Goal: Task Accomplishment & Management: Complete application form

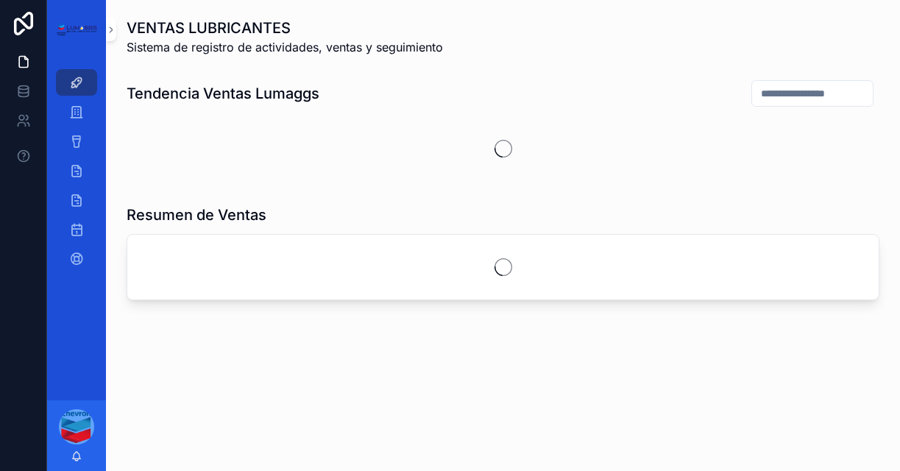
click at [345, 378] on div "VENTAS LUBRICANTES Sistema de registro de actividades, ventas y seguimiento Ten…" at bounding box center [503, 200] width 794 height 400
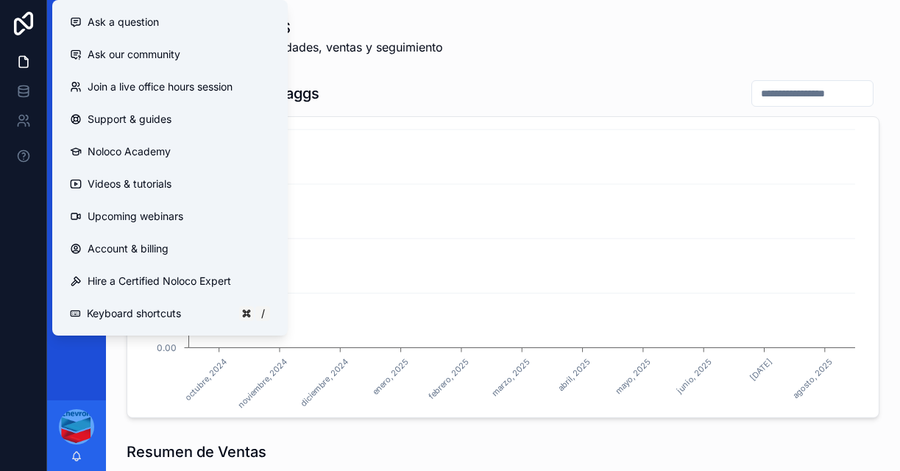
click at [342, 378] on icon "[DATE] [DATE] [DATE] [DATE] [DATE] [DATE] [DATE] [DATE] [DATE] [DATE] [DATE] 0.…" at bounding box center [497, 267] width 723 height 283
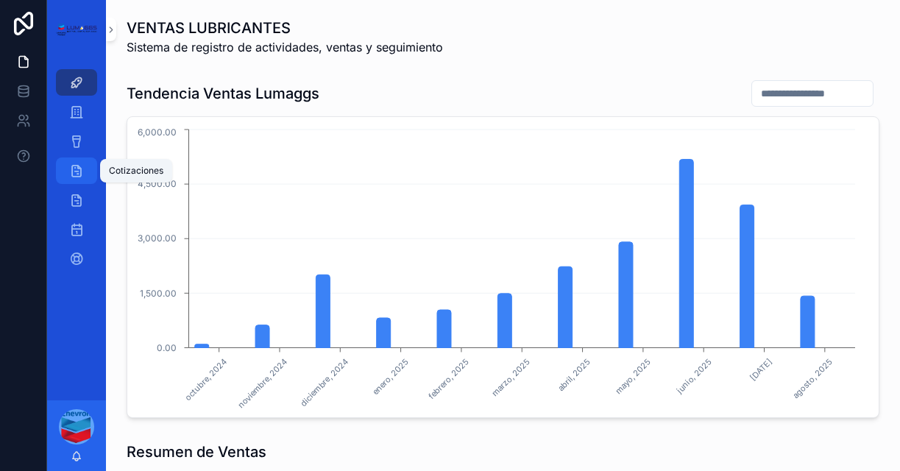
click at [82, 166] on icon "scrollable content" at bounding box center [76, 170] width 15 height 15
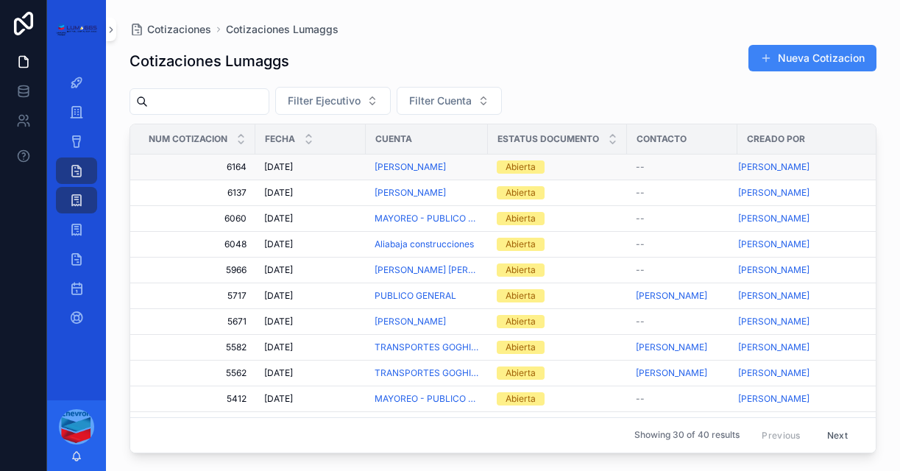
click at [238, 165] on span "6164" at bounding box center [197, 167] width 99 height 12
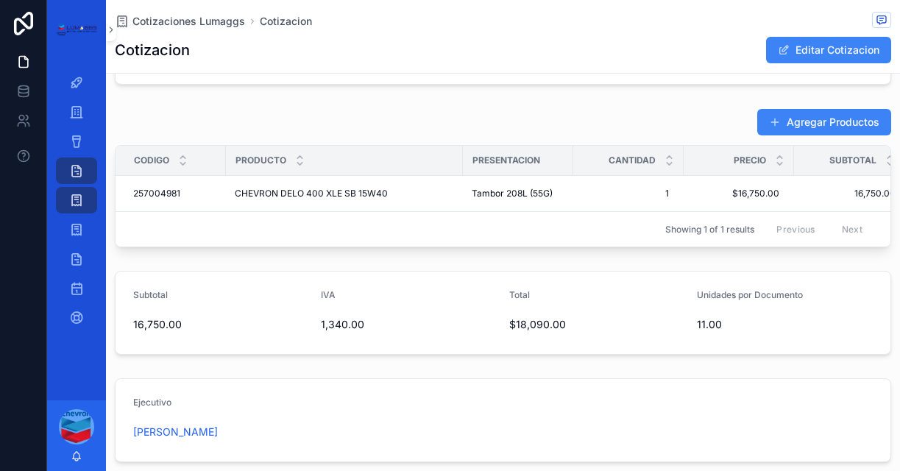
scroll to position [487, 0]
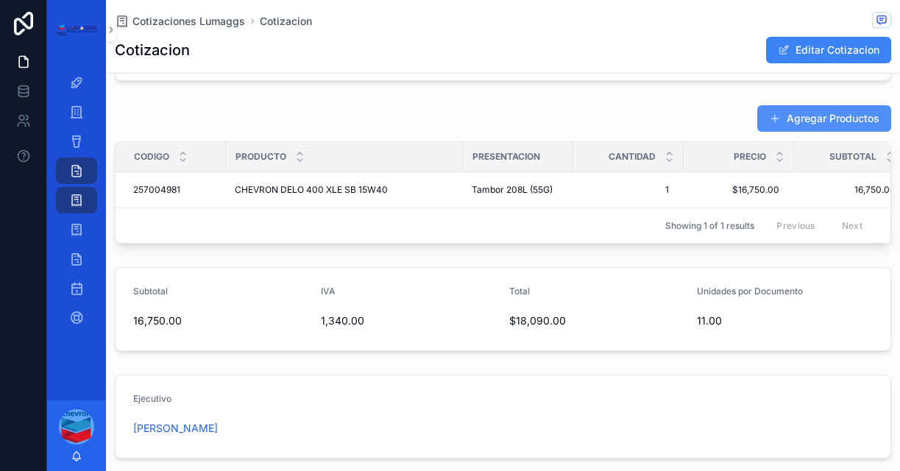
click at [820, 121] on button "Agregar Productos" at bounding box center [824, 118] width 134 height 26
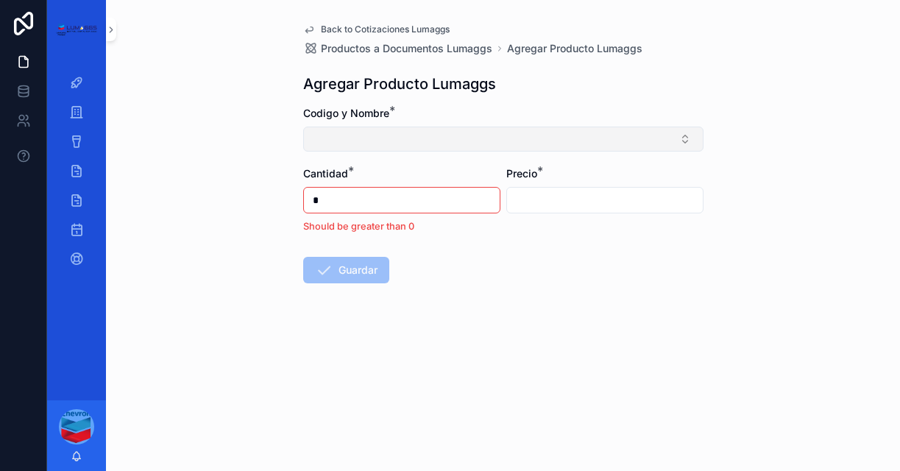
click at [369, 147] on button "Select Button" at bounding box center [503, 139] width 400 height 25
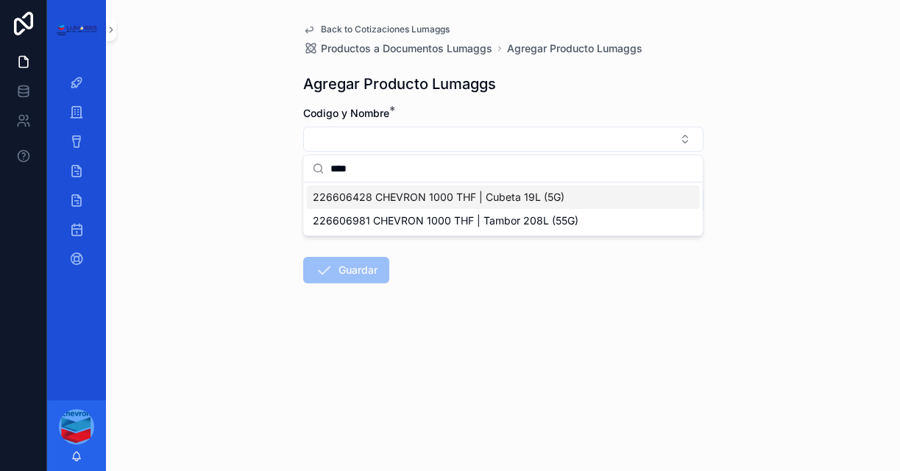
type input "****"
click at [456, 205] on div "226606428 CHEVRON 1000 THF | Cubeta 19L (5G)" at bounding box center [503, 197] width 393 height 24
type input "*********"
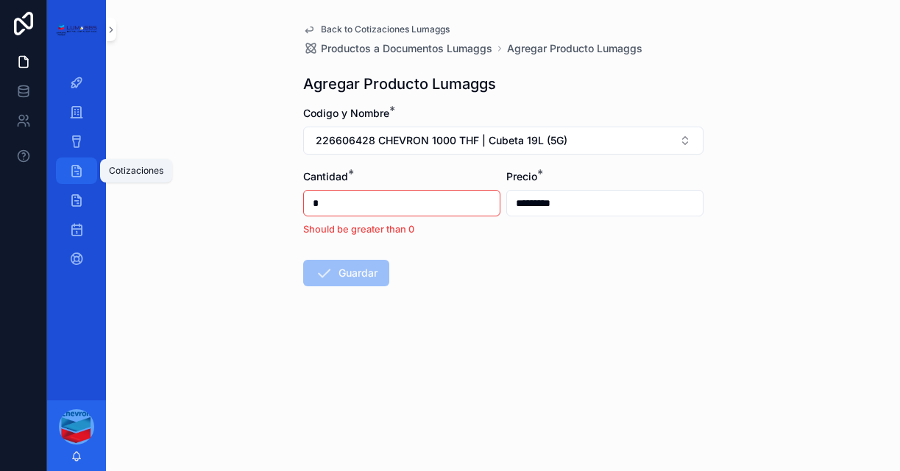
click at [75, 175] on icon "scrollable content" at bounding box center [76, 170] width 15 height 15
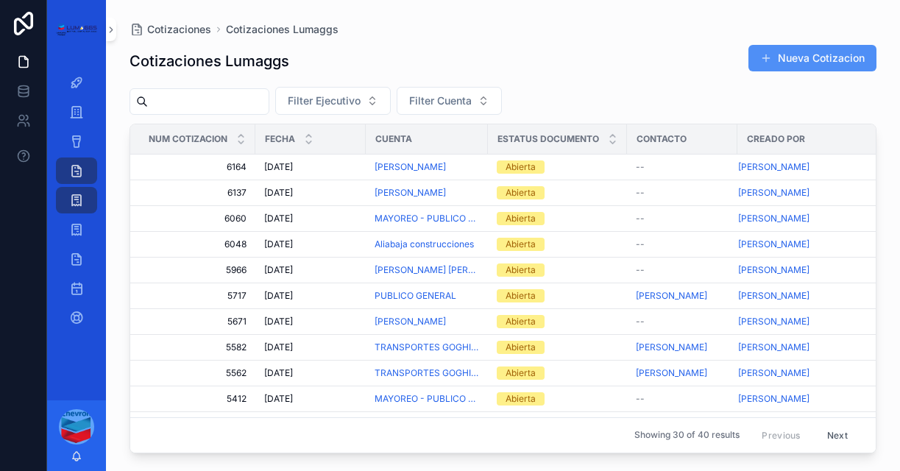
click at [835, 58] on button "Nueva Cotizacion" at bounding box center [813, 58] width 128 height 26
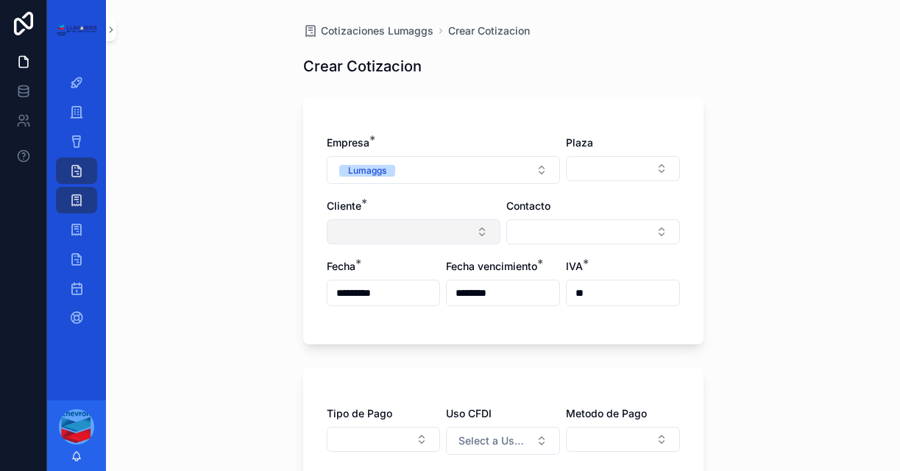
click at [358, 236] on button "Select Button" at bounding box center [414, 231] width 174 height 25
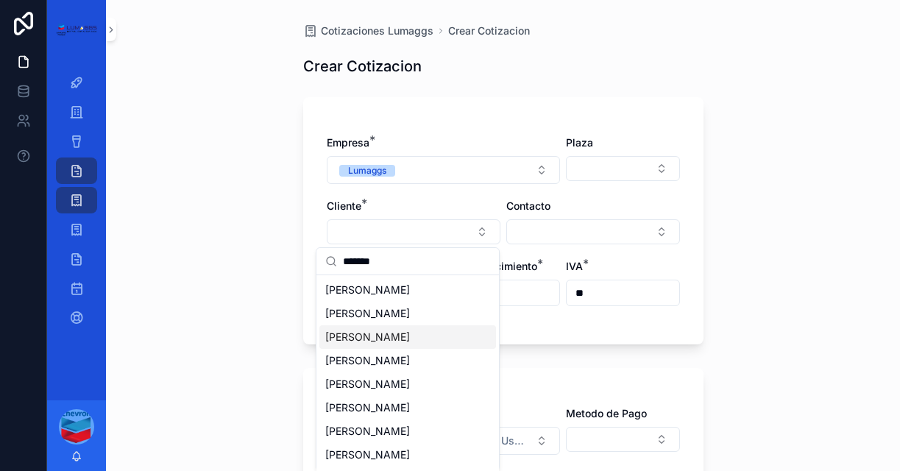
type input "******"
click at [387, 344] on span "[PERSON_NAME]" at bounding box center [367, 337] width 85 height 15
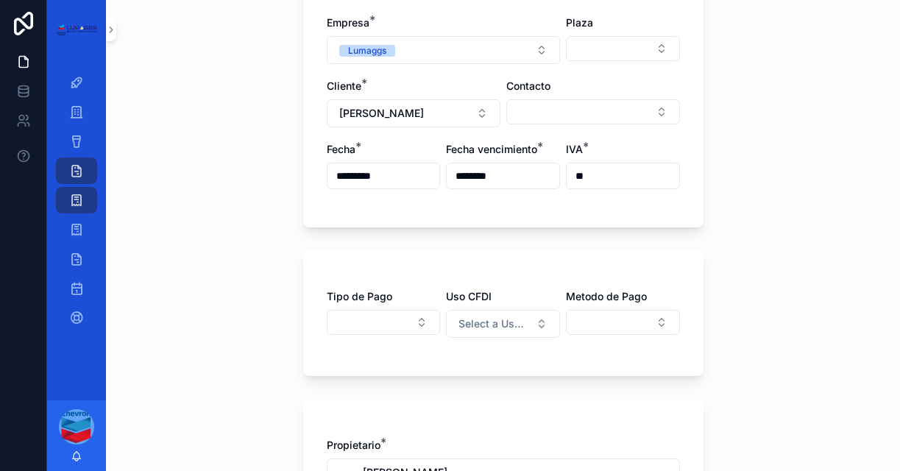
scroll to position [127, 0]
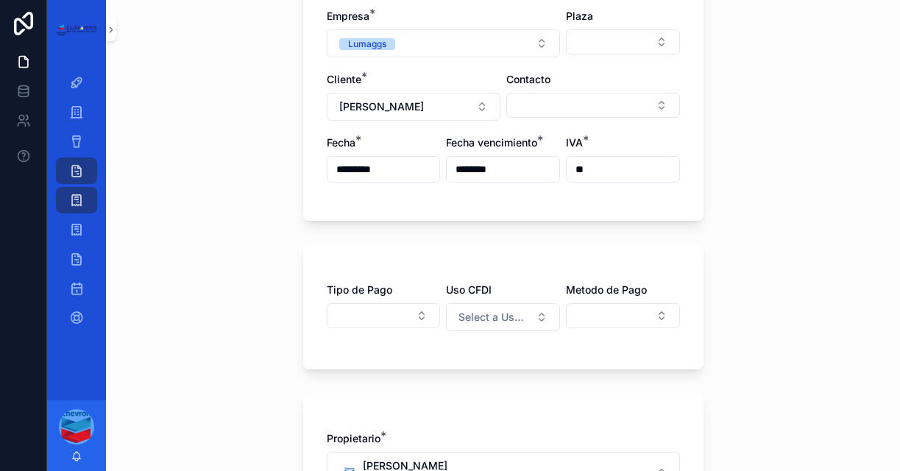
click at [378, 330] on div "Tipo de Pago Uso CFDI Select a Uso CFDI Metodo de Pago" at bounding box center [503, 314] width 353 height 63
click at [383, 317] on button "Select Button" at bounding box center [384, 315] width 114 height 25
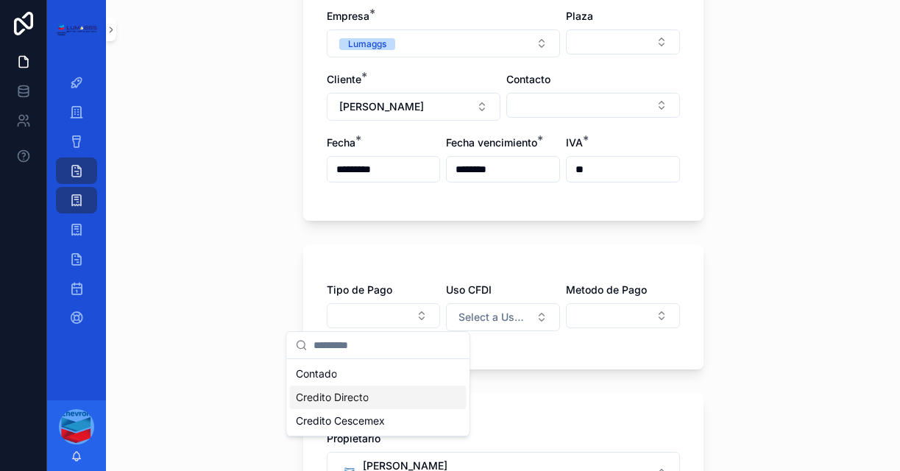
click at [352, 395] on span "Credito Directo" at bounding box center [332, 397] width 73 height 15
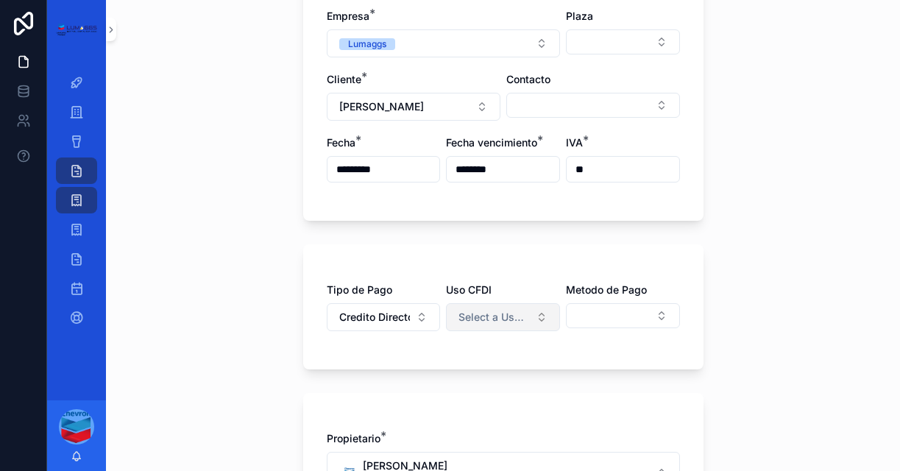
click at [513, 318] on span "Select a Uso CFDI" at bounding box center [494, 317] width 71 height 15
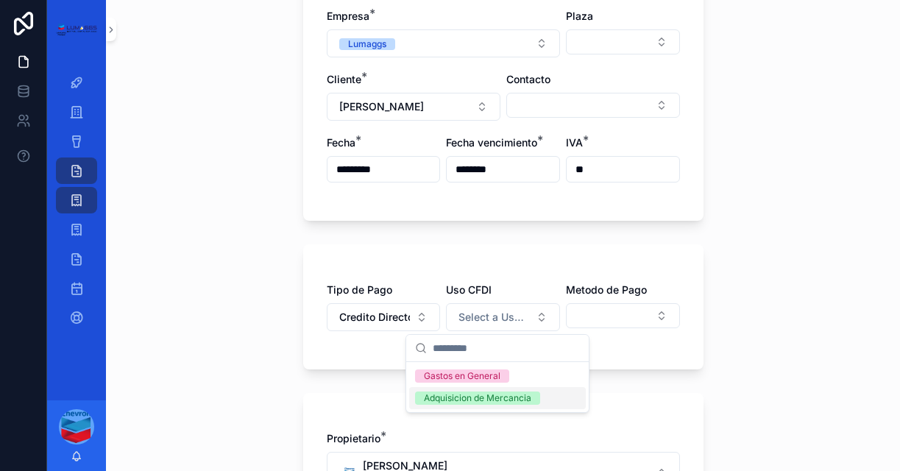
click at [480, 403] on div "Adquisicion de Mercancia" at bounding box center [477, 398] width 107 height 13
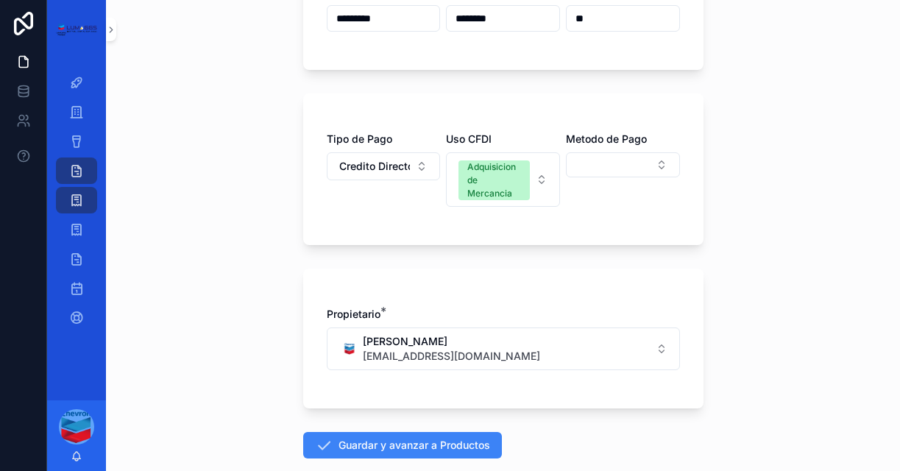
scroll to position [359, 0]
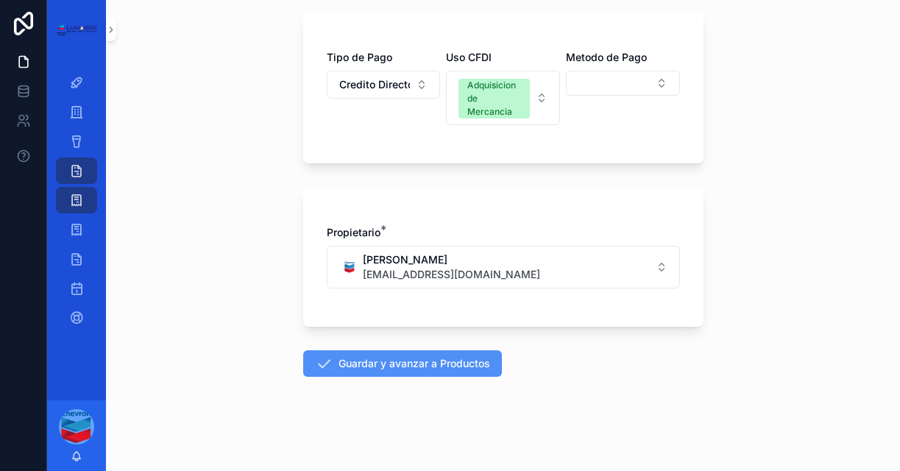
click at [429, 374] on button "Guardar y avanzar a Productos" at bounding box center [402, 363] width 199 height 26
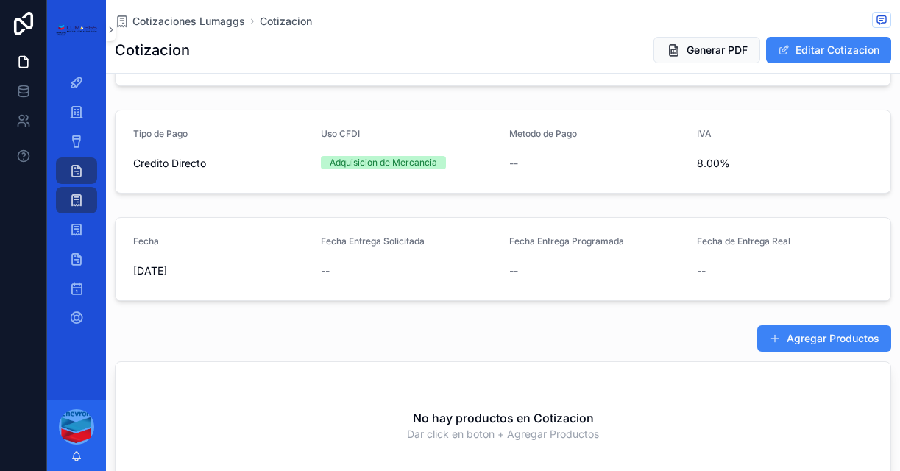
scroll to position [264, 0]
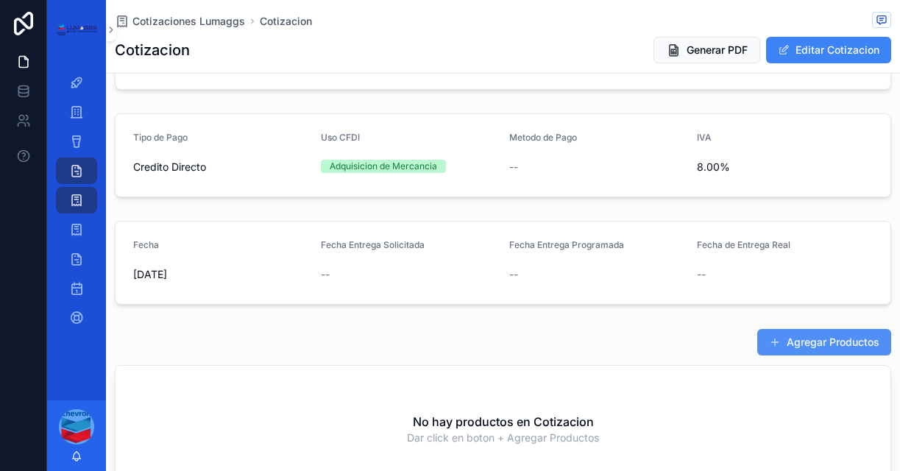
click at [833, 337] on button "Agregar Productos" at bounding box center [824, 342] width 134 height 26
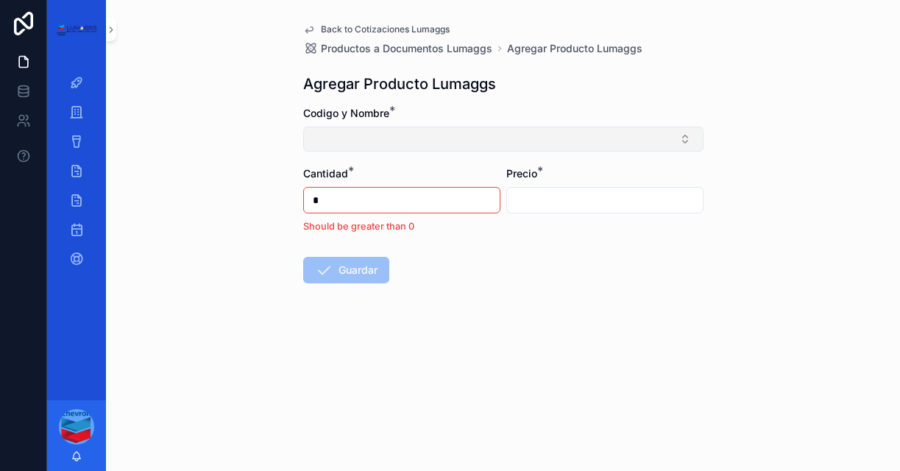
click at [590, 141] on button "Select Button" at bounding box center [503, 139] width 400 height 25
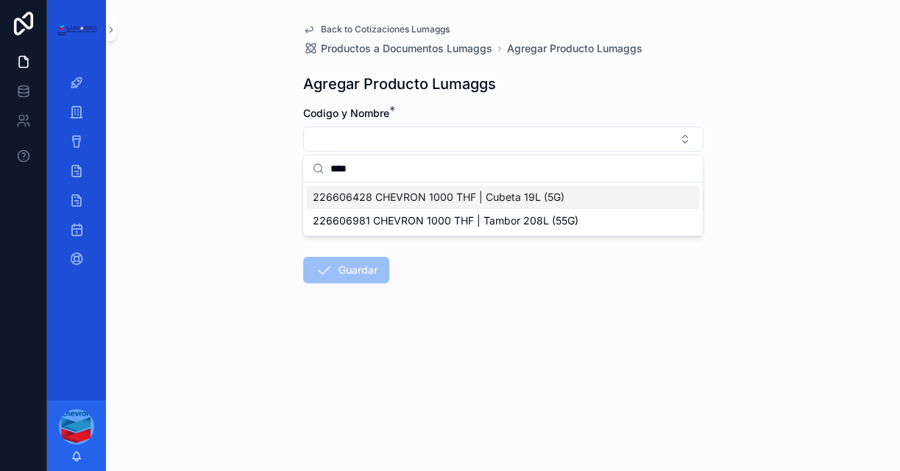
type input "****"
click at [490, 202] on span "226606428 CHEVRON 1000 THF | Cubeta 19L (5G)" at bounding box center [439, 197] width 252 height 15
type input "*********"
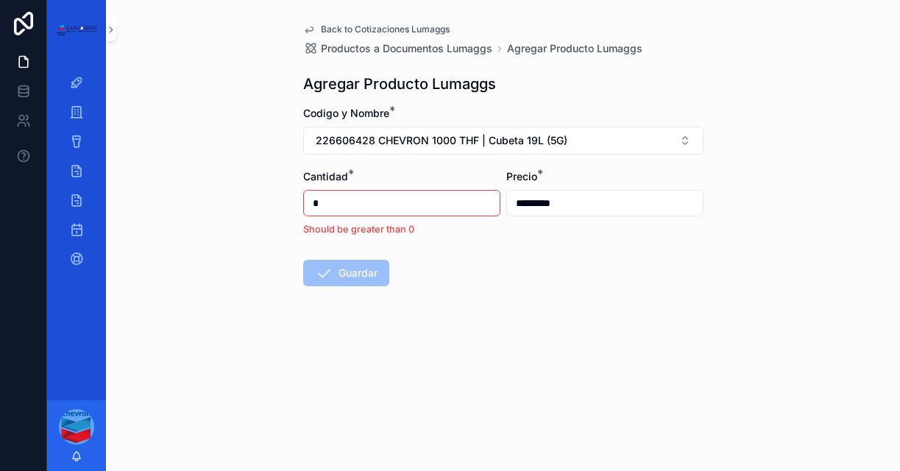
click at [436, 207] on input "*" at bounding box center [402, 203] width 196 height 21
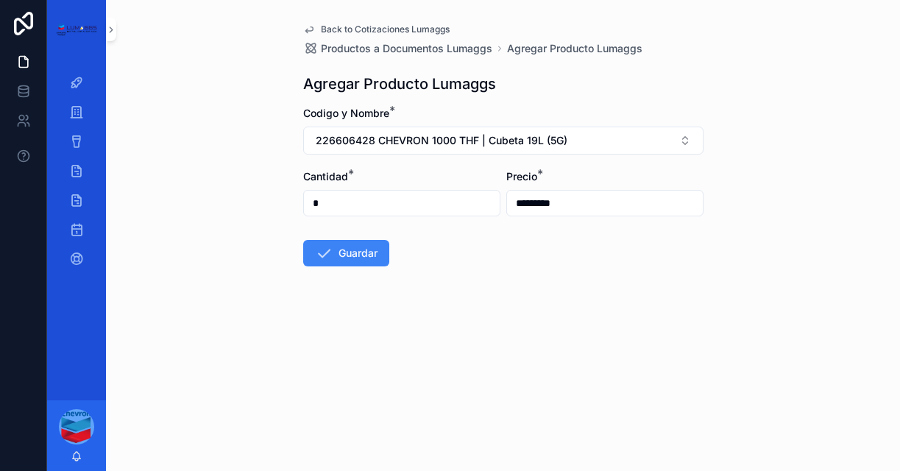
type input "*"
click at [550, 208] on input "*********" at bounding box center [605, 203] width 196 height 21
type input "*********"
click at [351, 260] on button "Guardar" at bounding box center [346, 253] width 86 height 26
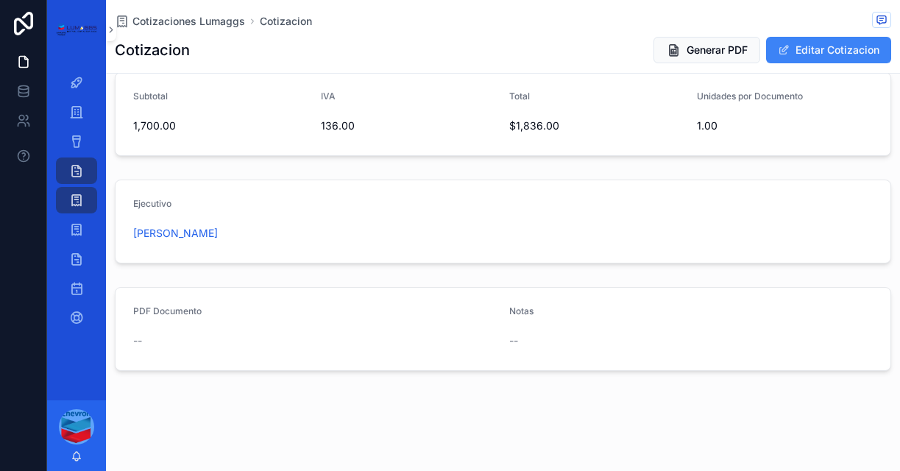
scroll to position [691, 0]
click at [710, 45] on span "Generar PDF" at bounding box center [717, 50] width 61 height 15
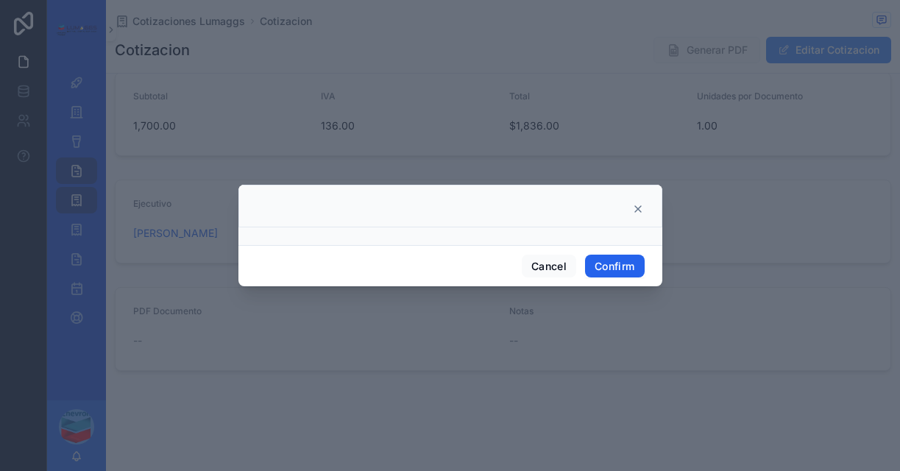
click at [615, 264] on button "Confirm" at bounding box center [614, 267] width 59 height 24
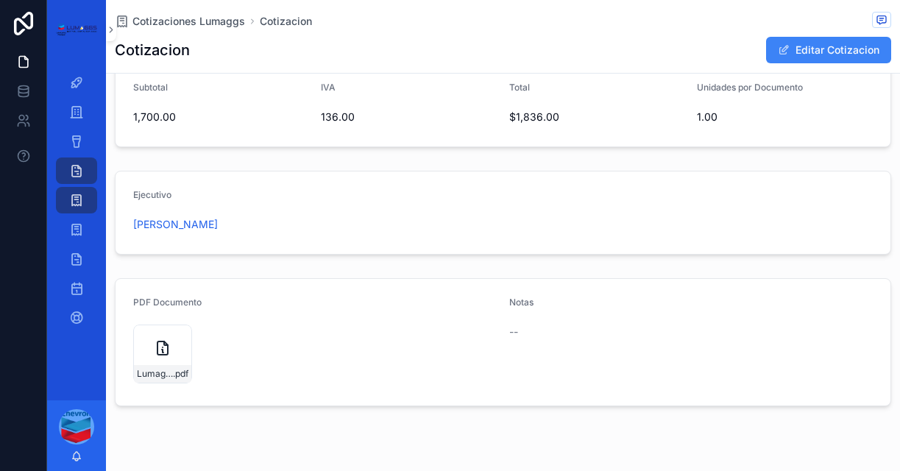
scroll to position [738, 0]
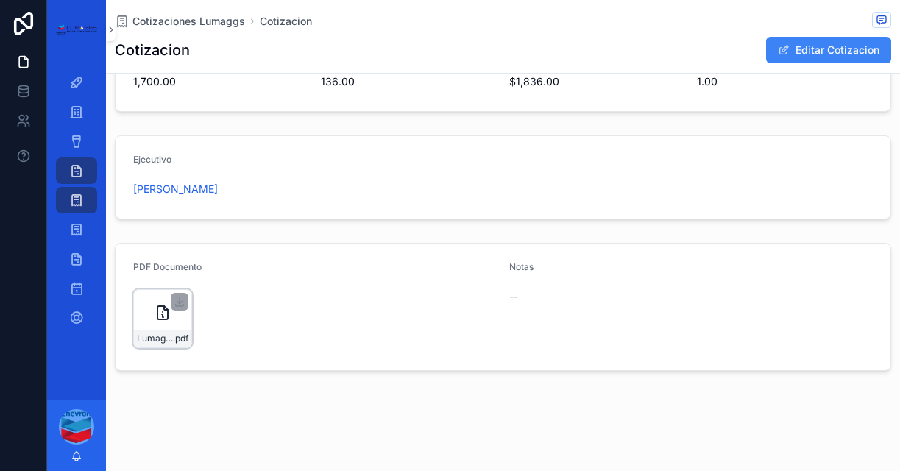
click at [169, 325] on div "Lumaggs-cotizacion-[PERSON_NAME]-Num-6249 .pdf" at bounding box center [162, 318] width 59 height 59
